Goal: Task Accomplishment & Management: Complete application form

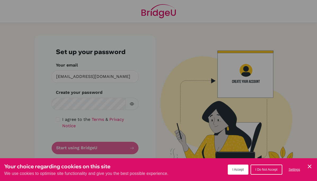
click at [103, 101] on div "Cookie Preferences" at bounding box center [158, 90] width 317 height 181
click at [100, 104] on div "Cookie Preferences" at bounding box center [158, 90] width 317 height 181
click at [238, 170] on span "I Accept" at bounding box center [237, 169] width 11 height 4
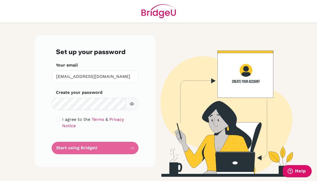
click at [132, 103] on icon "button" at bounding box center [132, 104] width 2 height 2
click at [57, 119] on input "checkbox" at bounding box center [58, 119] width 4 height 4
checkbox input "true"
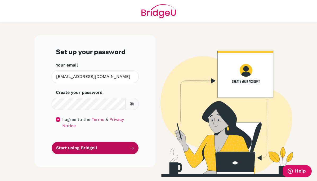
click at [90, 142] on button "Start using BridgeU" at bounding box center [95, 148] width 87 height 12
